Goal: Task Accomplishment & Management: Check status

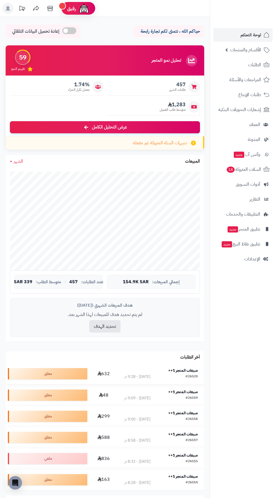
click at [184, 368] on strong "مبيعات المتجر 1++" at bounding box center [183, 371] width 30 height 6
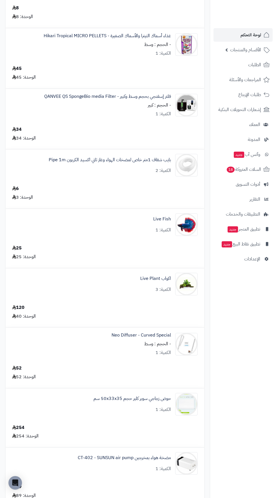
scroll to position [105, 0]
